Goal: Task Accomplishment & Management: Use online tool/utility

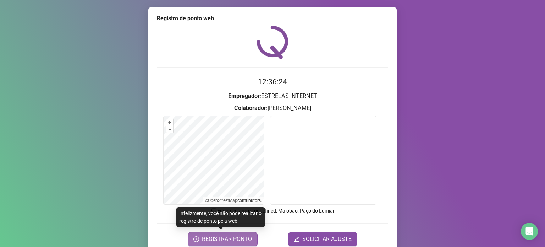
click at [219, 240] on span "REGISTRAR PONTO" at bounding box center [227, 239] width 50 height 9
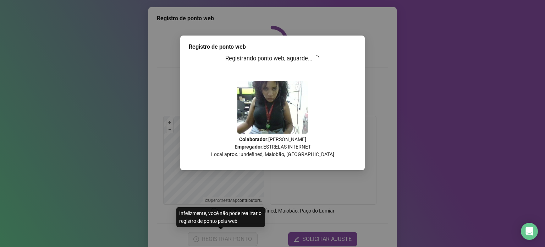
drag, startPoint x: 344, startPoint y: 17, endPoint x: 342, endPoint y: 40, distance: 23.5
click at [344, 21] on div "Registro de ponto web Registrando ponto web, aguarde... Colaborador : ANDREIA C…" at bounding box center [272, 123] width 545 height 247
drag, startPoint x: 365, startPoint y: 49, endPoint x: 165, endPoint y: 2, distance: 204.7
click at [351, 45] on div "Registro de ponto web Registrando ponto web, aguarde... Colaborador : ANDREIA C…" at bounding box center [272, 102] width 185 height 135
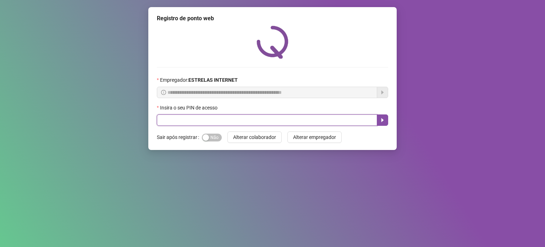
click at [261, 121] on input "text" at bounding box center [267, 119] width 220 height 11
type input "*****"
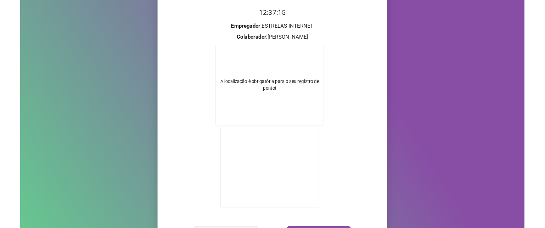
scroll to position [111, 0]
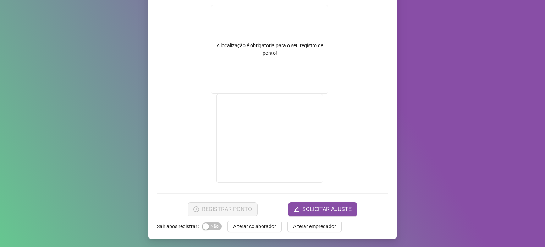
drag, startPoint x: 23, startPoint y: 35, endPoint x: 37, endPoint y: 1, distance: 37.2
click at [23, 35] on div "Registro de ponto web 12:37:27 Empregador : ESTRELAS INTERNET Colaborador : AND…" at bounding box center [272, 123] width 545 height 247
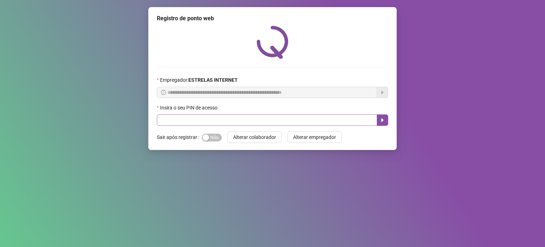
click at [244, 114] on div "Insira o seu PIN de acesso" at bounding box center [272, 109] width 231 height 11
click at [247, 117] on input "text" at bounding box center [267, 119] width 220 height 11
type input "*****"
click at [283, 120] on input "text" at bounding box center [267, 119] width 220 height 11
type input "*****"
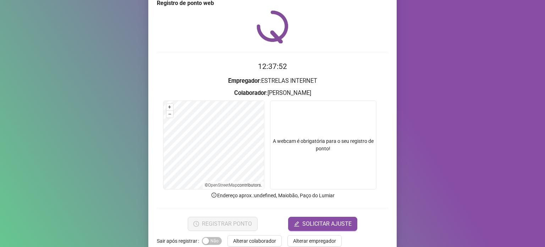
scroll to position [30, 0]
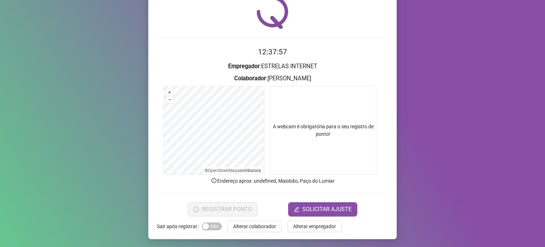
click at [294, 124] on video at bounding box center [323, 130] width 106 height 89
drag, startPoint x: 297, startPoint y: 121, endPoint x: 300, endPoint y: 117, distance: 4.5
click at [299, 120] on video at bounding box center [323, 130] width 106 height 89
drag, startPoint x: 300, startPoint y: 117, endPoint x: 406, endPoint y: 6, distance: 153.9
click at [323, 98] on video at bounding box center [323, 130] width 106 height 89
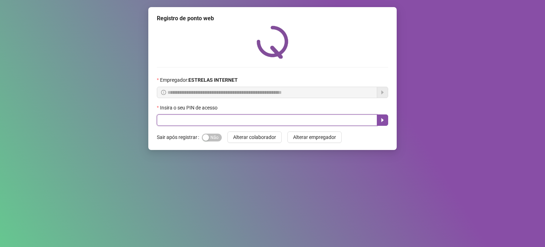
click at [309, 123] on input "text" at bounding box center [267, 119] width 220 height 11
type input "*****"
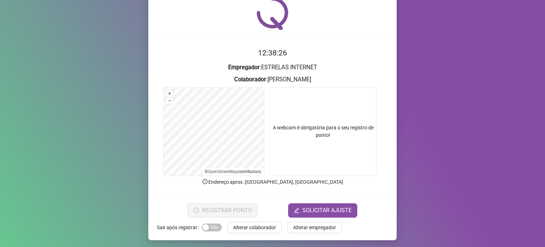
scroll to position [30, 0]
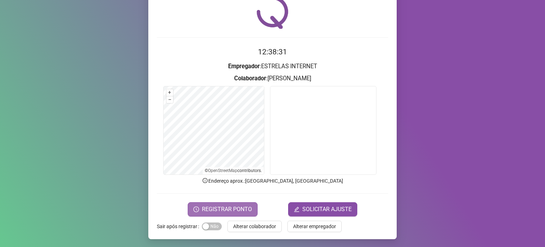
click at [226, 207] on span "REGISTRAR PONTO" at bounding box center [227, 209] width 50 height 9
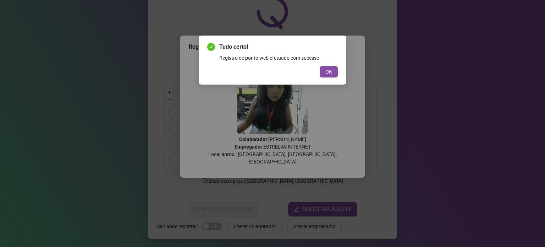
drag, startPoint x: 330, startPoint y: 72, endPoint x: 331, endPoint y: 85, distance: 12.8
click at [331, 72] on span "OK" at bounding box center [328, 72] width 7 height 8
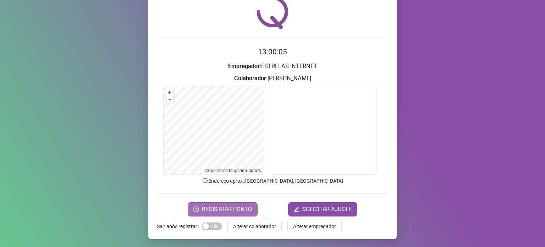
click at [231, 207] on span "REGISTRAR PONTO" at bounding box center [227, 209] width 50 height 9
